Goal: Information Seeking & Learning: Learn about a topic

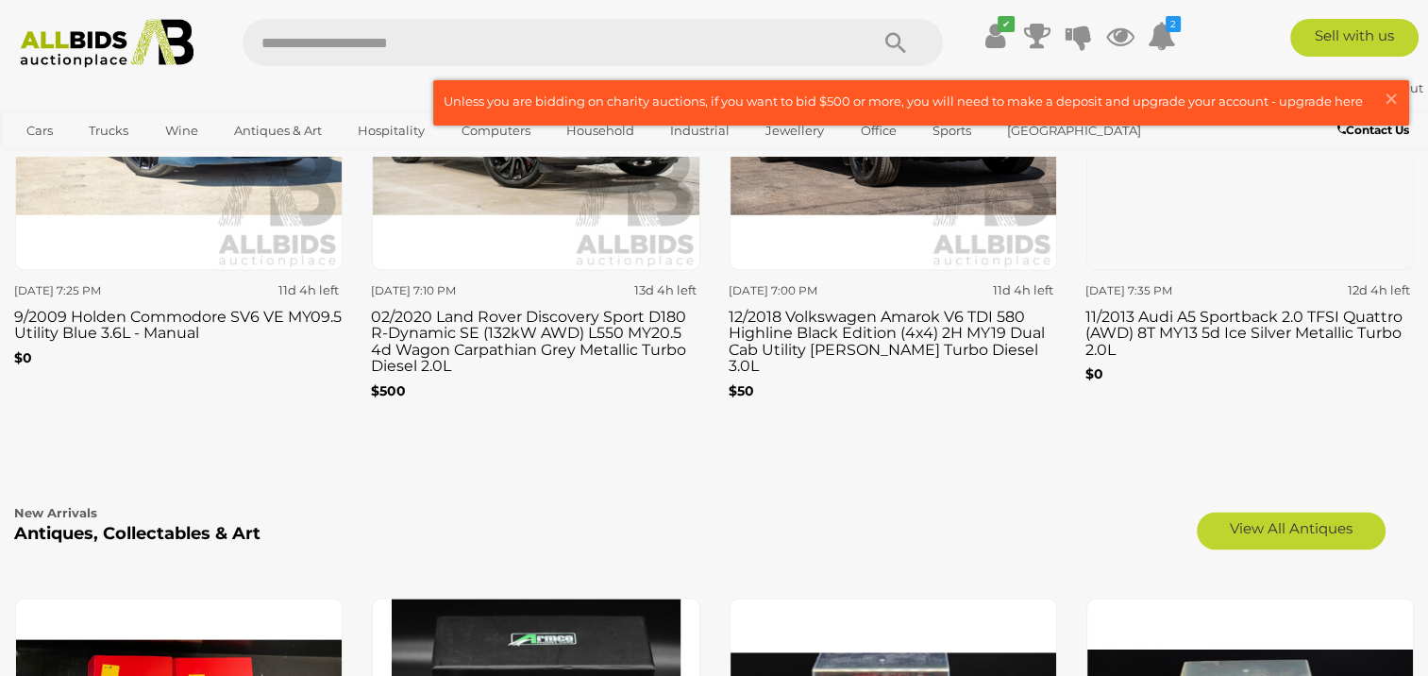
scroll to position [2360, 0]
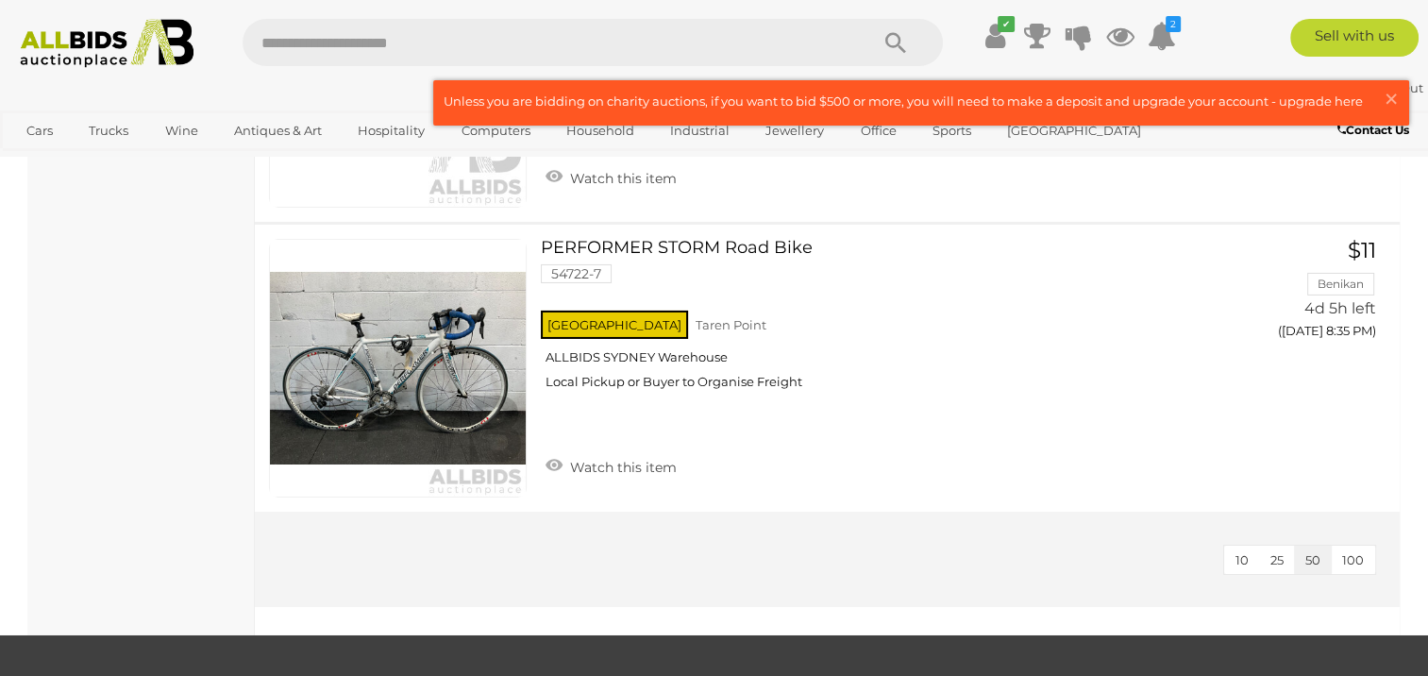
scroll to position [6230, 0]
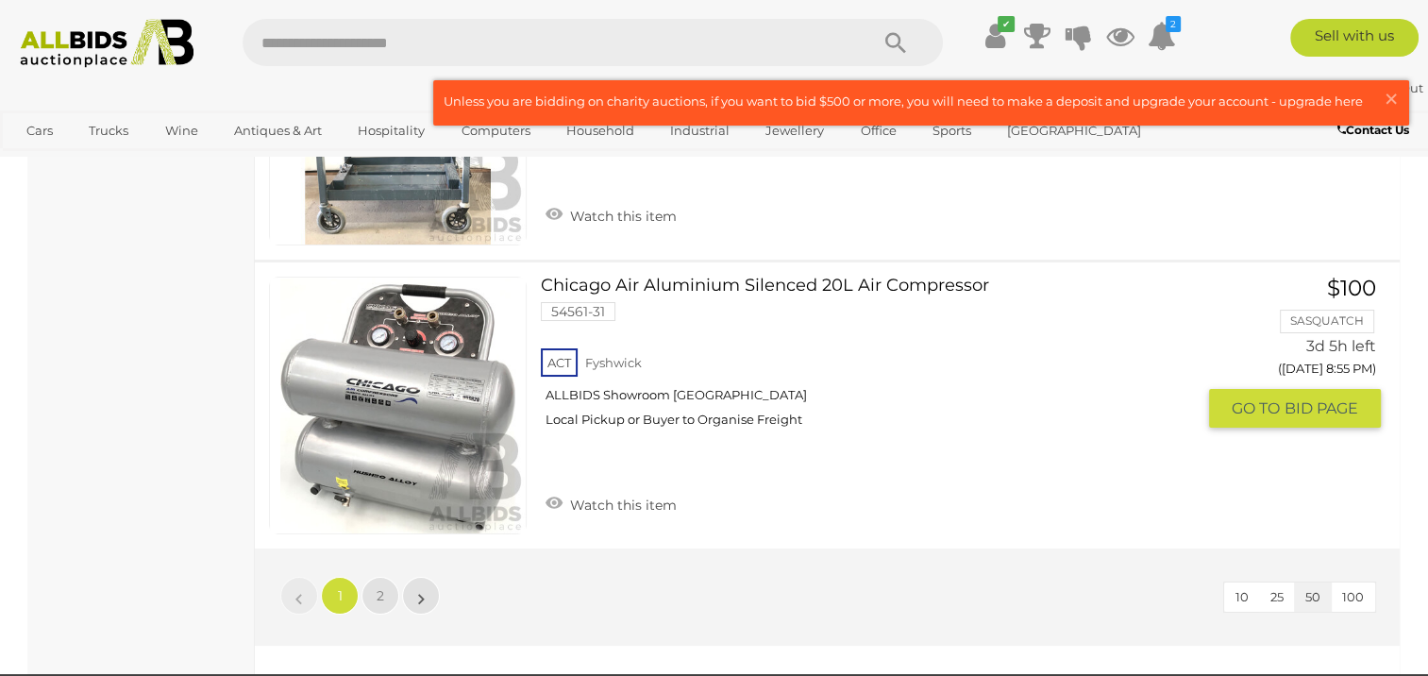
scroll to position [14065, 0]
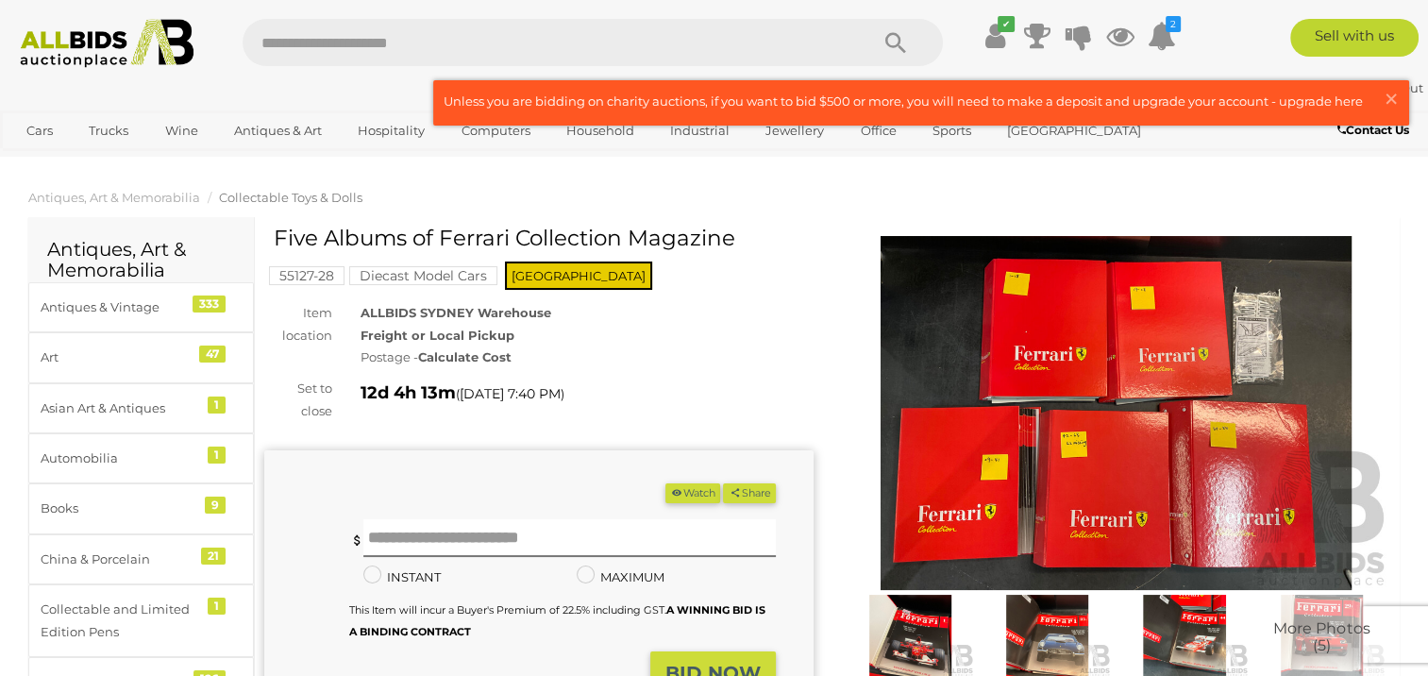
click at [1082, 416] on img at bounding box center [1116, 413] width 549 height 354
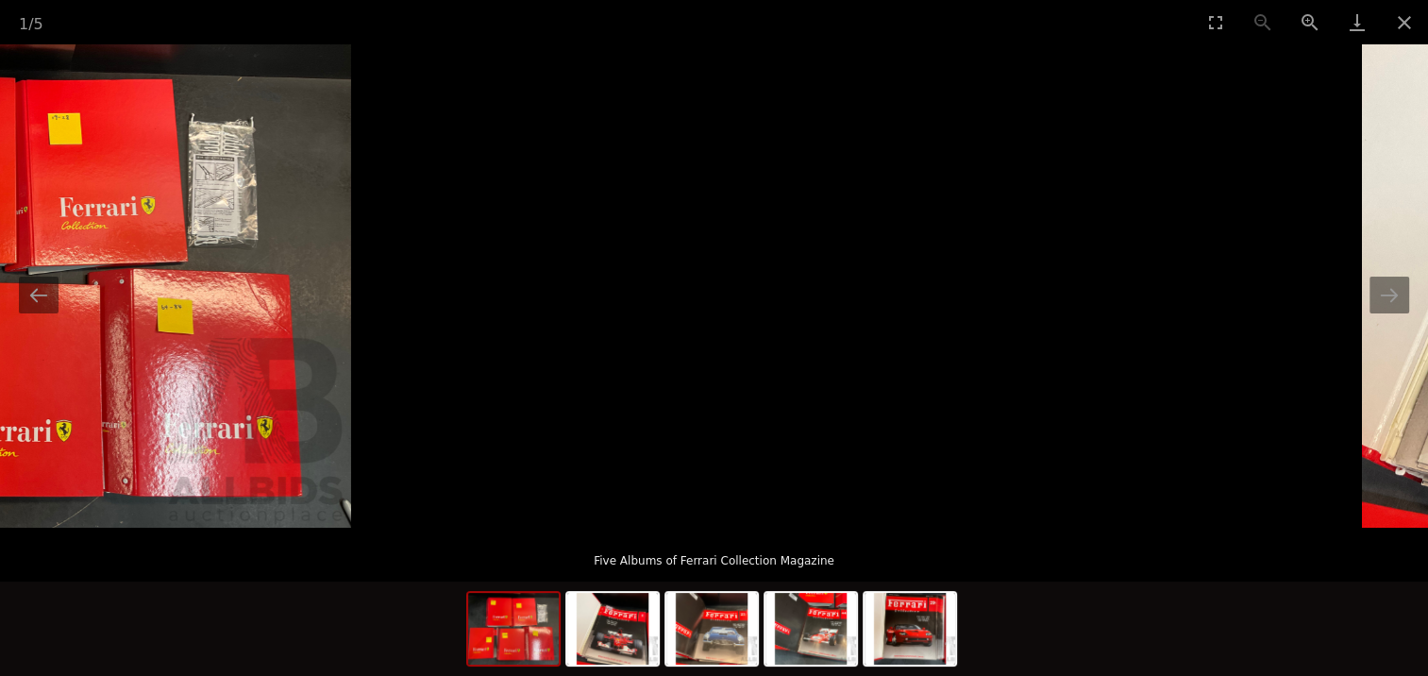
drag, startPoint x: 940, startPoint y: 393, endPoint x: 255, endPoint y: 379, distance: 685.5
click at [255, 379] on img at bounding box center [28, 285] width 645 height 483
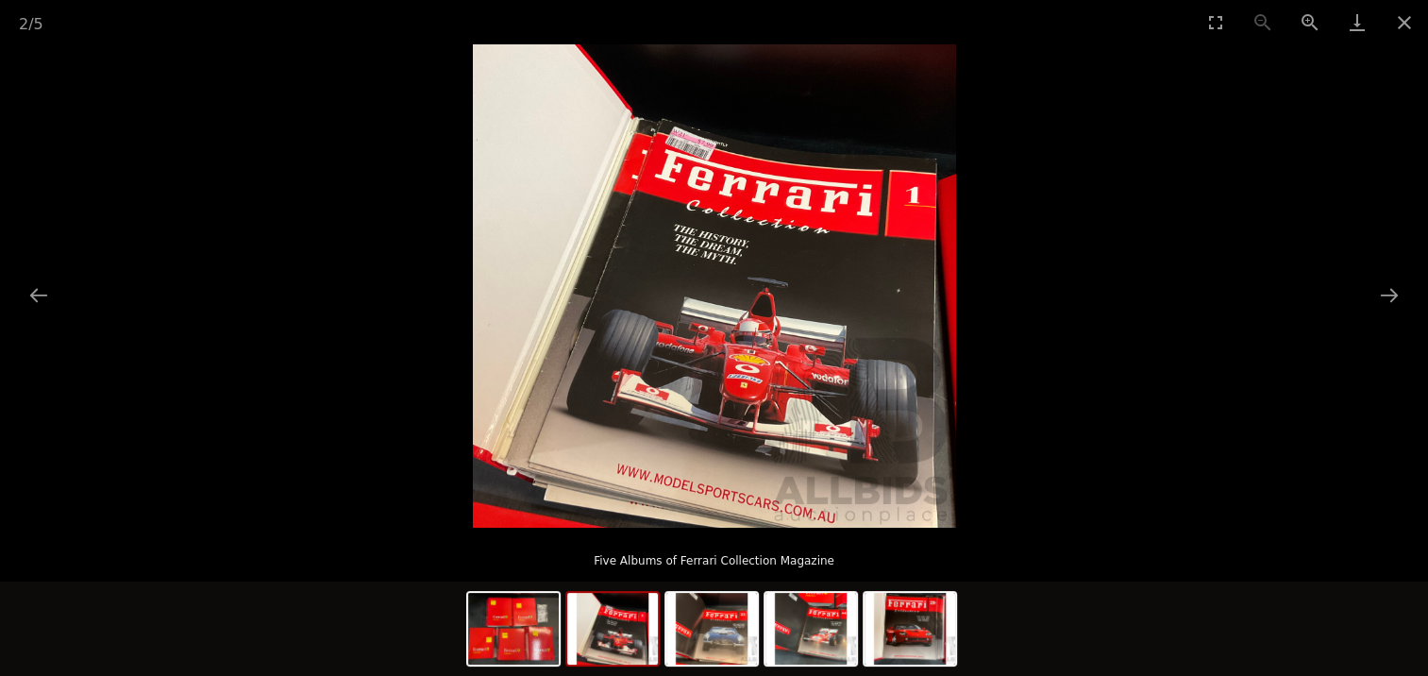
drag, startPoint x: 955, startPoint y: 337, endPoint x: 257, endPoint y: 351, distance: 698.7
click at [473, 370] on img at bounding box center [714, 285] width 483 height 483
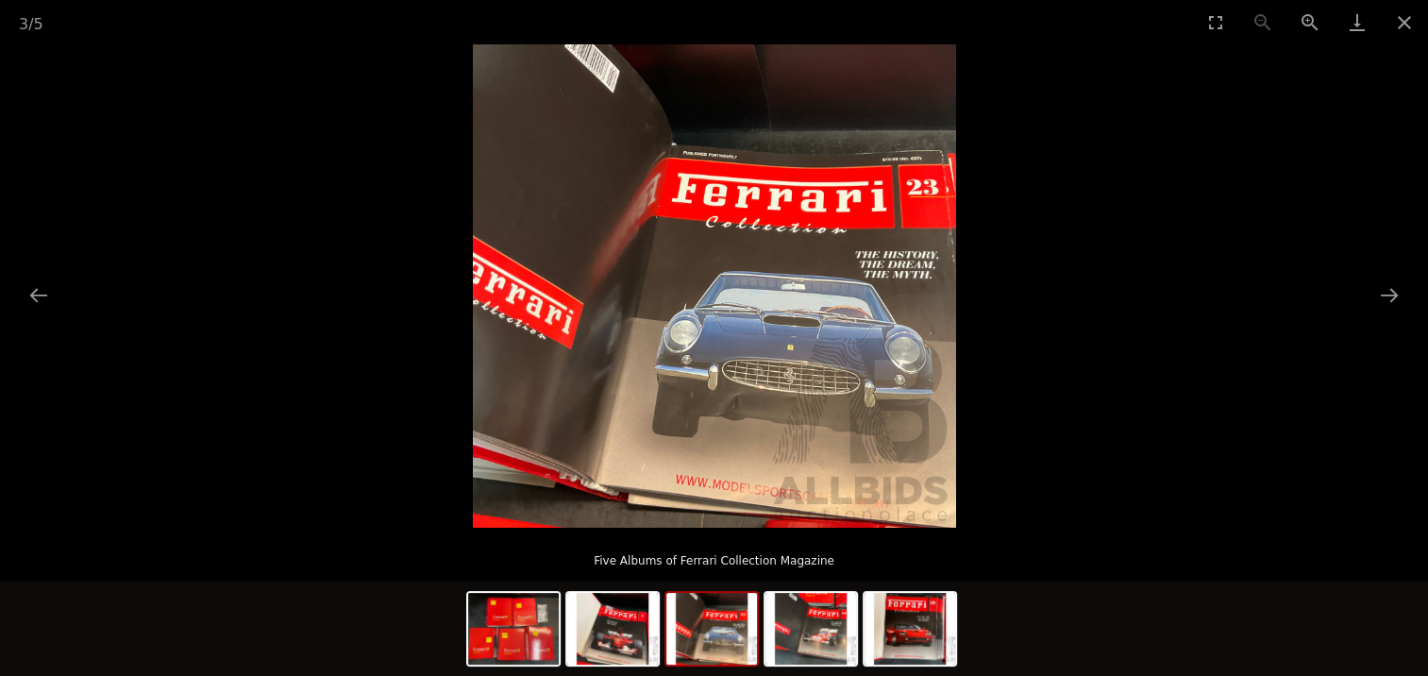
drag, startPoint x: 1045, startPoint y: 384, endPoint x: 232, endPoint y: 386, distance: 812.8
click at [441, 427] on picture at bounding box center [714, 285] width 1428 height 483
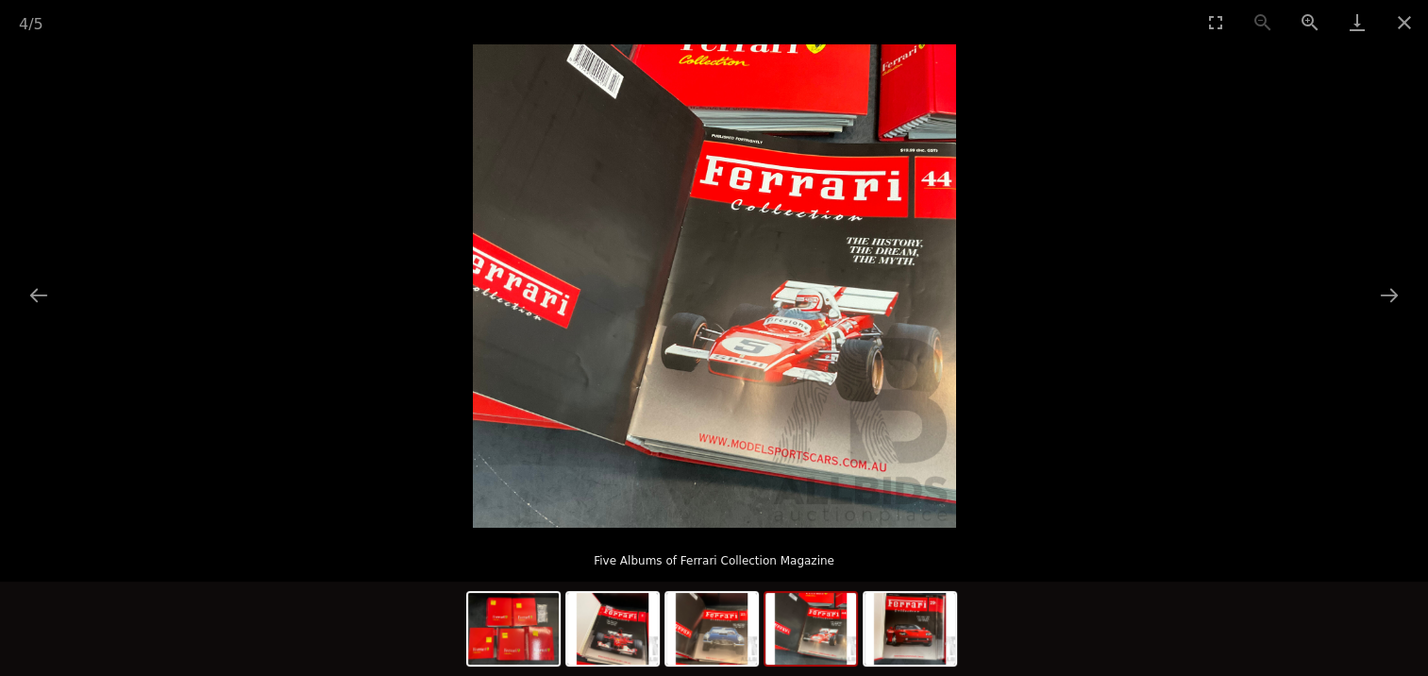
drag, startPoint x: 946, startPoint y: 447, endPoint x: 311, endPoint y: 430, distance: 635.5
click at [473, 443] on img at bounding box center [714, 285] width 483 height 483
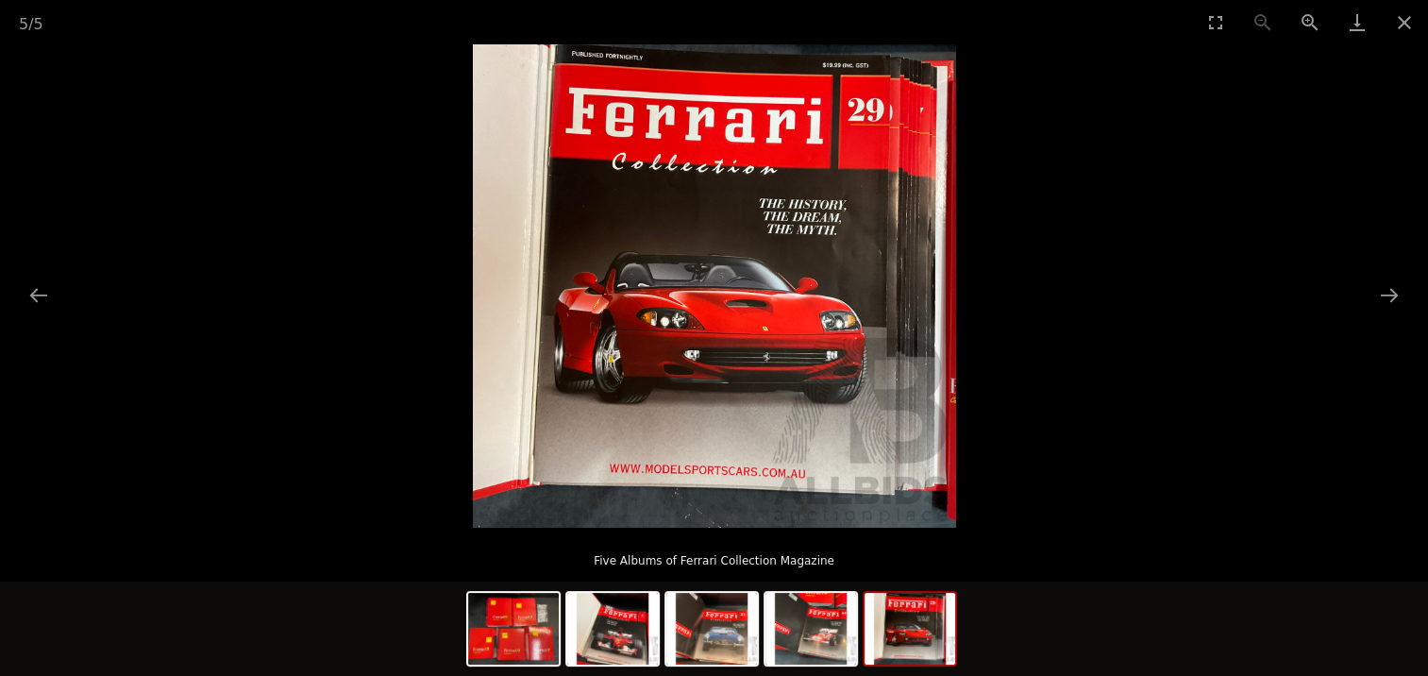
drag, startPoint x: 244, startPoint y: 448, endPoint x: 3, endPoint y: 427, distance: 242.6
click at [473, 428] on img at bounding box center [714, 285] width 483 height 483
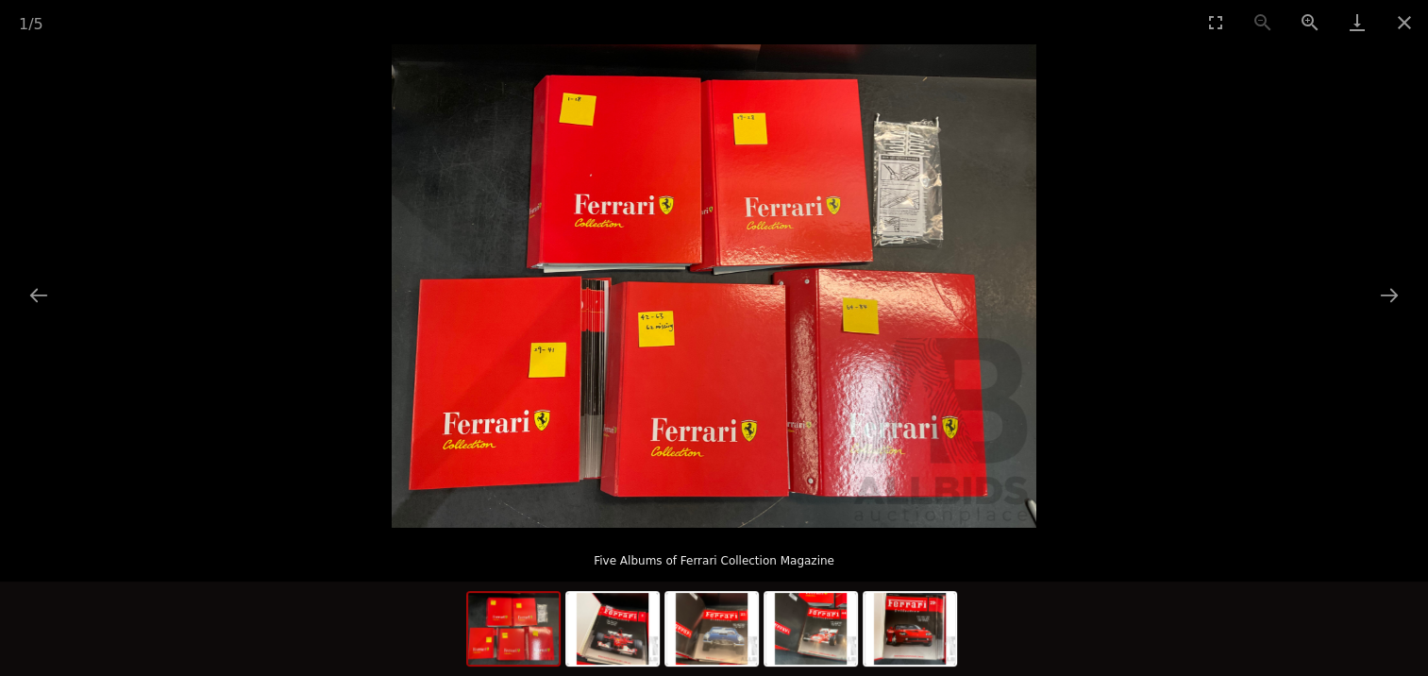
drag, startPoint x: 434, startPoint y: 410, endPoint x: 0, endPoint y: 396, distance: 434.4
click at [392, 412] on img at bounding box center [714, 285] width 645 height 483
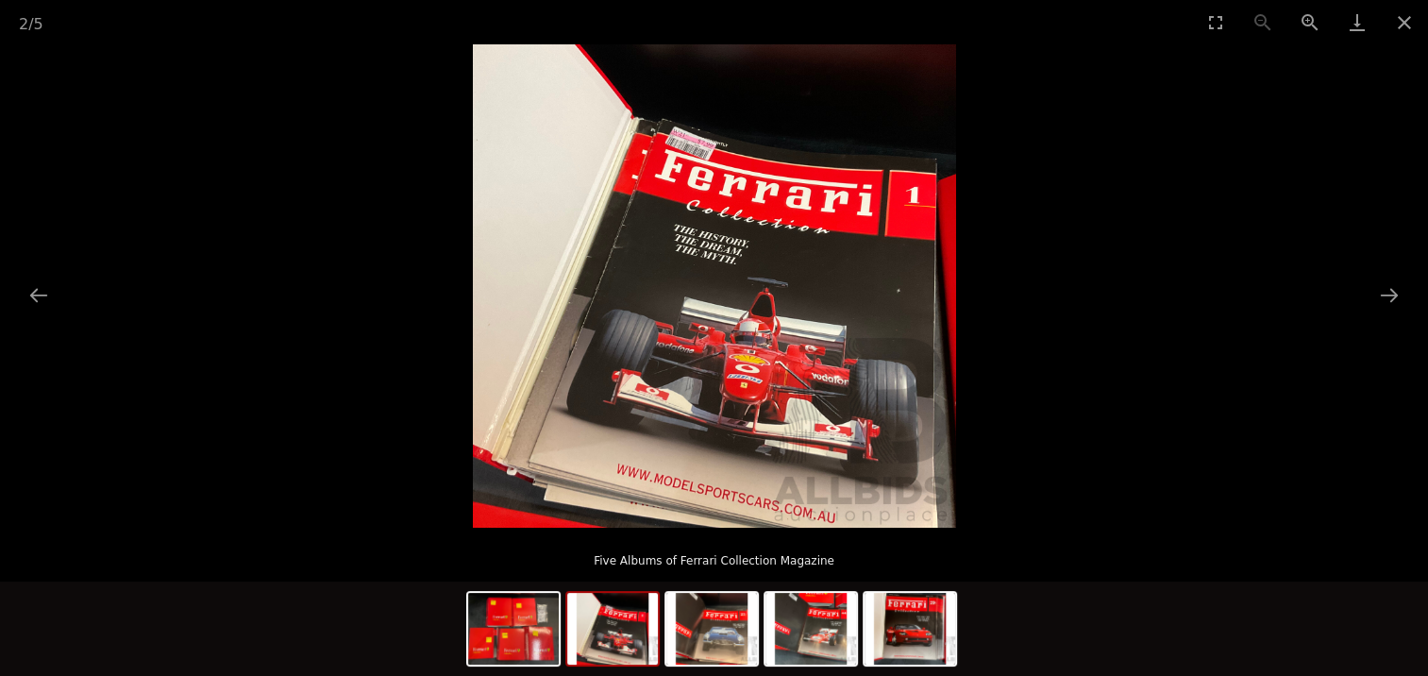
drag, startPoint x: 779, startPoint y: 352, endPoint x: 230, endPoint y: 368, distance: 548.7
click at [473, 379] on img at bounding box center [714, 285] width 483 height 483
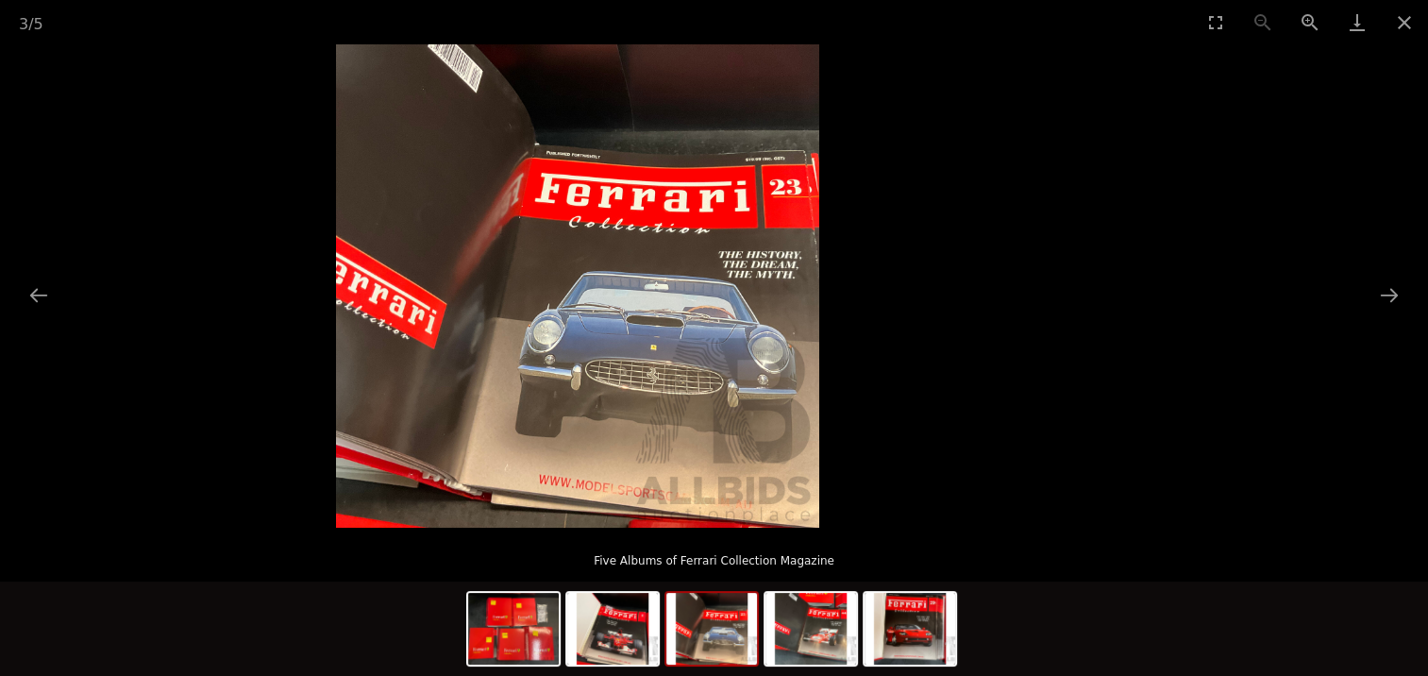
drag, startPoint x: 611, startPoint y: 387, endPoint x: 8, endPoint y: 362, distance: 603.7
click at [336, 396] on img at bounding box center [577, 285] width 483 height 483
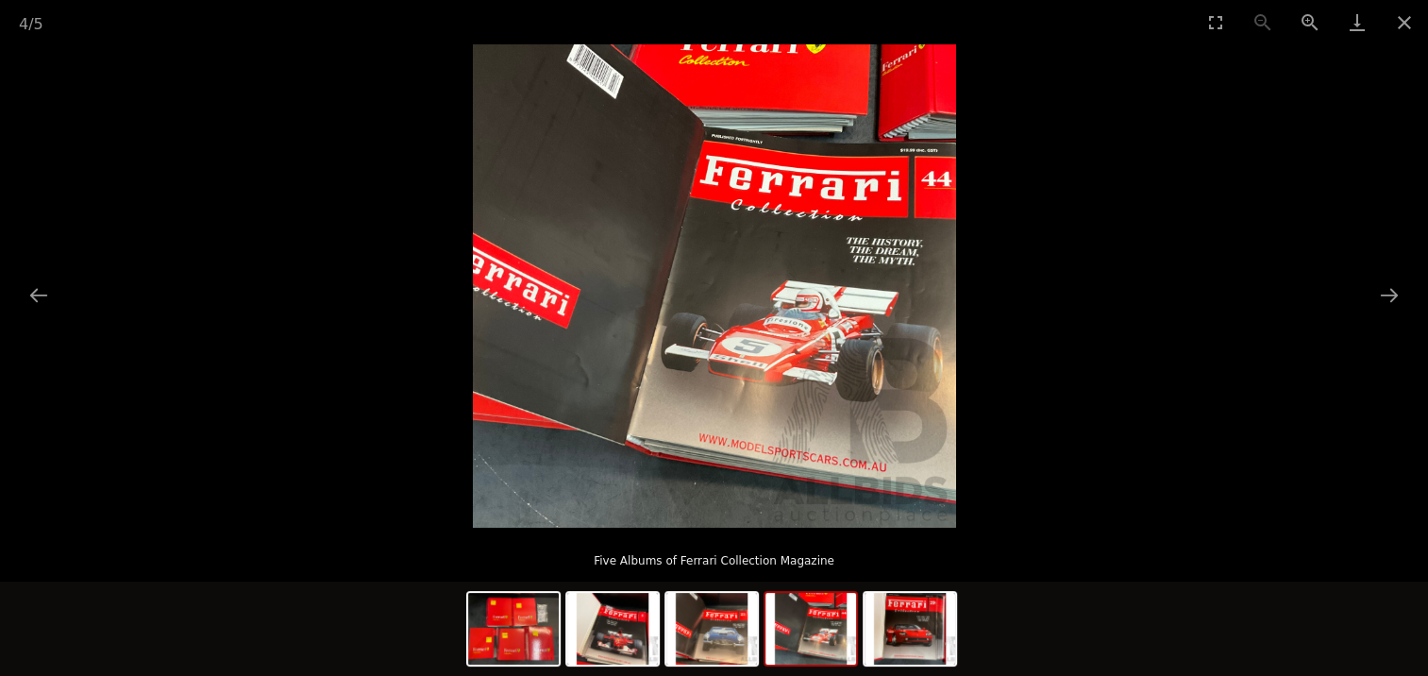
click at [473, 427] on img at bounding box center [714, 285] width 483 height 483
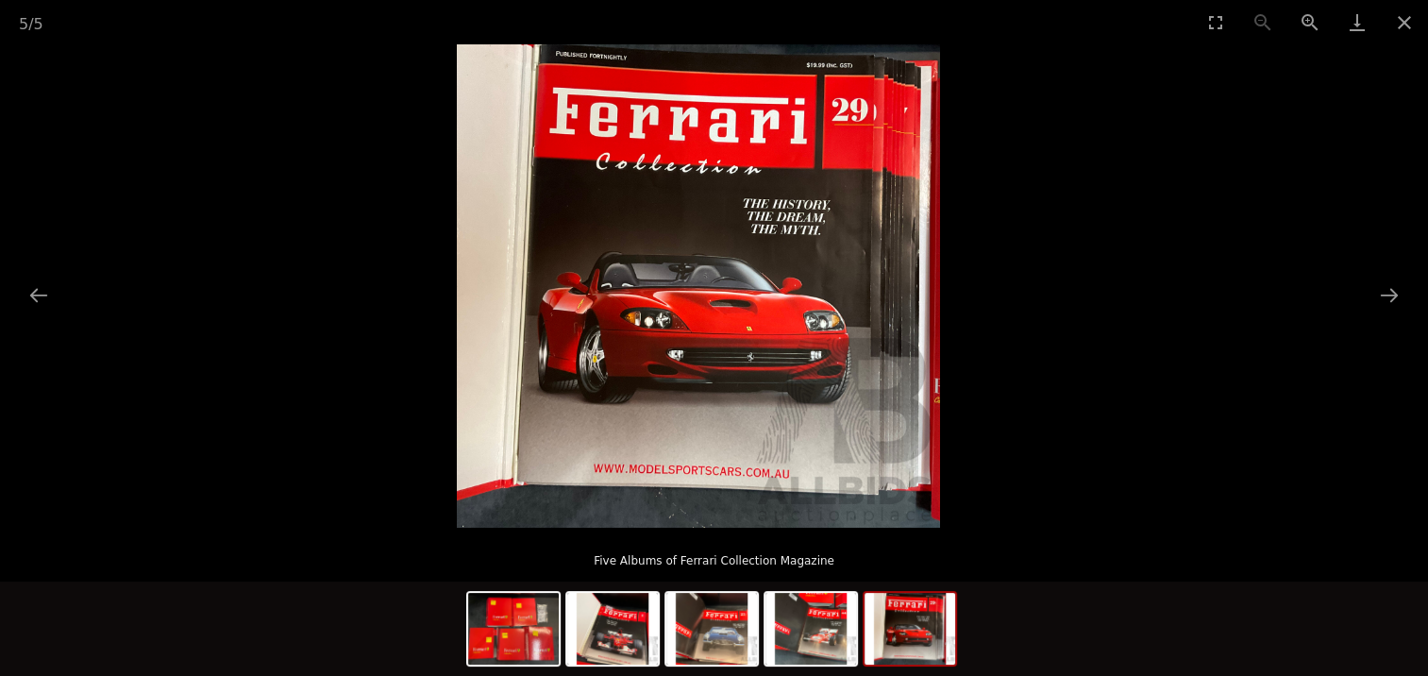
drag, startPoint x: 877, startPoint y: 384, endPoint x: 0, endPoint y: 230, distance: 890.4
click at [457, 368] on img at bounding box center [698, 285] width 483 height 483
